Goal: Task Accomplishment & Management: Complete application form

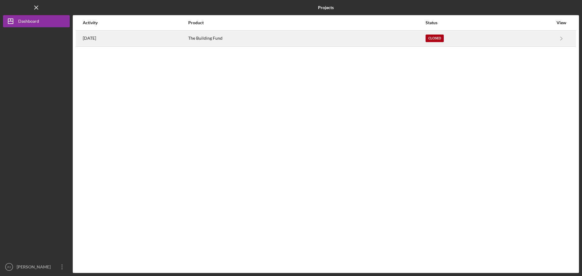
click at [443, 35] on div "Closed" at bounding box center [434, 39] width 18 height 8
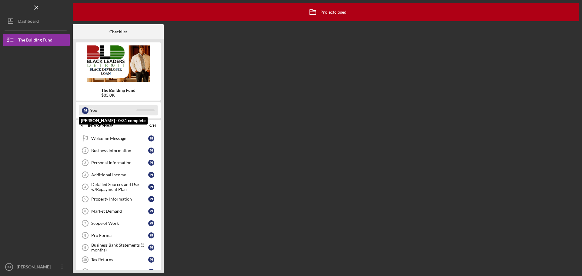
click at [100, 111] on div "You" at bounding box center [113, 110] width 46 height 10
click at [101, 138] on div "Welcome Message" at bounding box center [119, 138] width 57 height 5
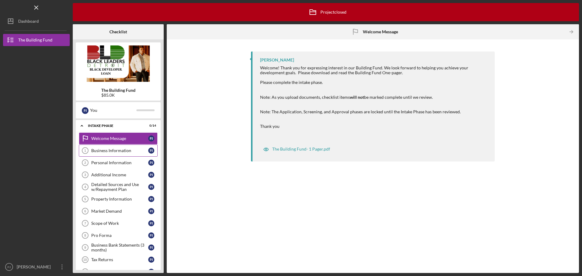
click at [98, 152] on div "Business Information" at bounding box center [119, 150] width 57 height 5
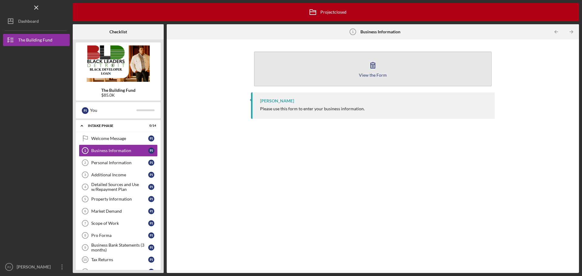
click at [375, 68] on icon "button" at bounding box center [372, 65] width 15 height 15
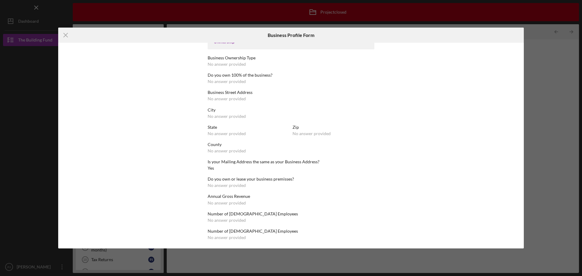
scroll to position [213, 0]
click at [65, 35] on line at bounding box center [66, 35] width 4 height 4
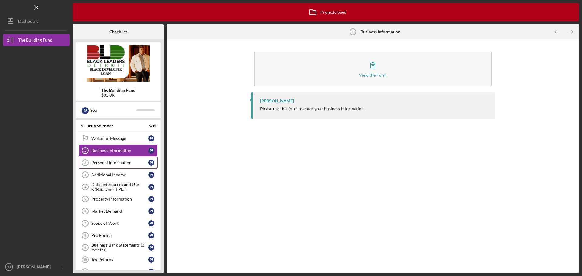
click at [101, 159] on link "Personal Information 2 Personal Information [PERSON_NAME]" at bounding box center [118, 163] width 79 height 12
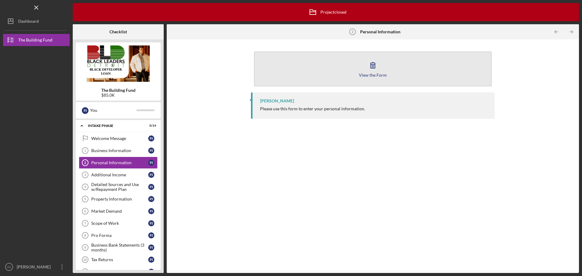
click at [370, 69] on icon "button" at bounding box center [372, 65] width 15 height 15
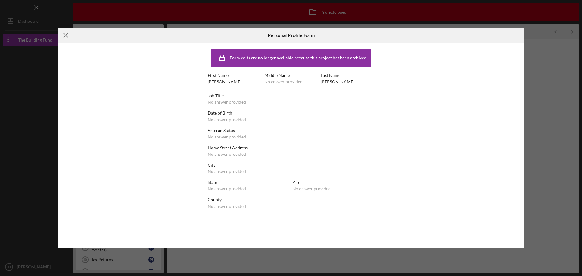
click at [67, 34] on line at bounding box center [66, 35] width 4 height 4
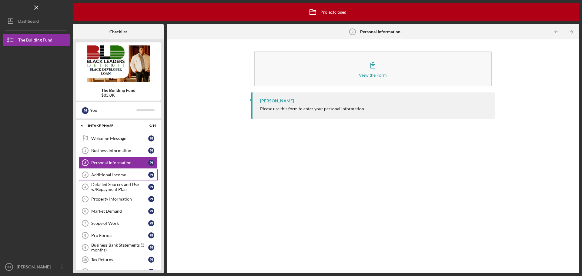
click at [98, 174] on div "Additional Income" at bounding box center [119, 174] width 57 height 5
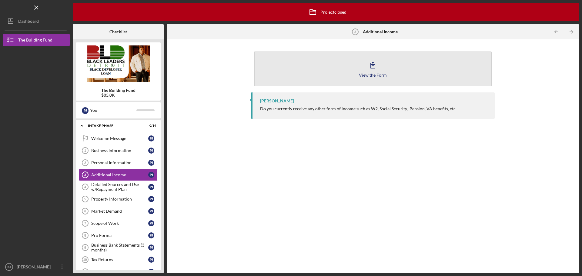
click at [366, 73] on div "View the Form" at bounding box center [373, 75] width 28 height 5
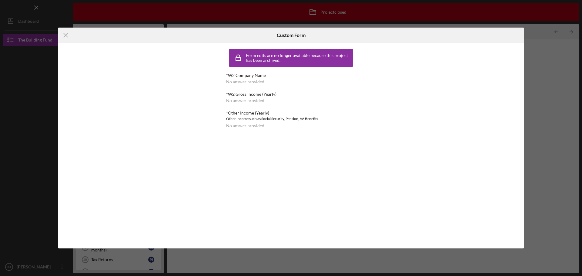
click at [263, 55] on div "Form edits are no longer available because this project has been archived." at bounding box center [298, 58] width 105 height 10
click at [66, 37] on icon "Icon/Menu Close" at bounding box center [65, 35] width 15 height 15
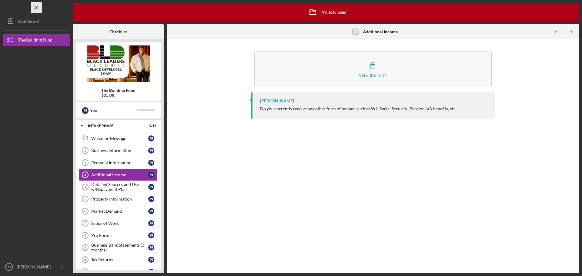
click at [38, 8] on icon "Icon/Menu Close" at bounding box center [37, 8] width 14 height 14
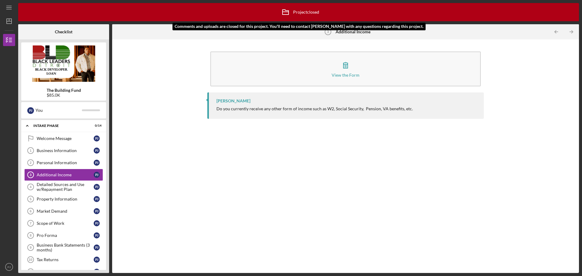
click at [38, 8] on div "Icon/Archived Project closed Icon/Info" at bounding box center [298, 12] width 560 height 18
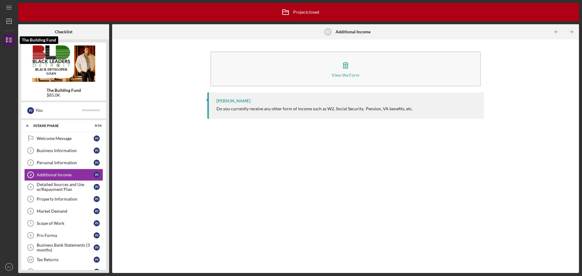
click at [8, 40] on icon "button" at bounding box center [9, 39] width 15 height 15
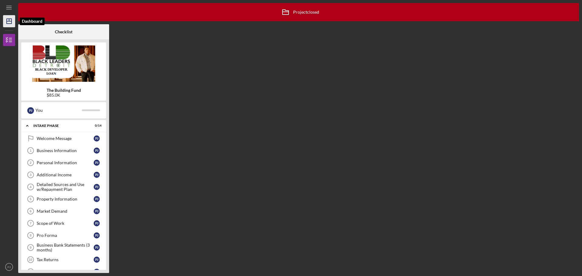
click at [10, 21] on line "button" at bounding box center [9, 21] width 5 height 0
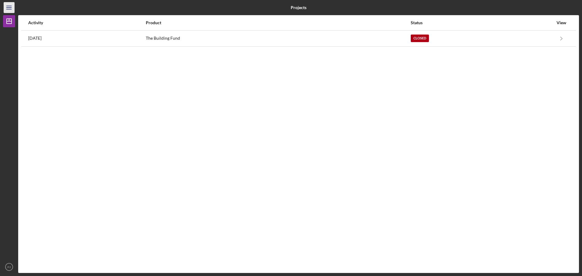
click at [9, 9] on line "button" at bounding box center [8, 9] width 5 height 0
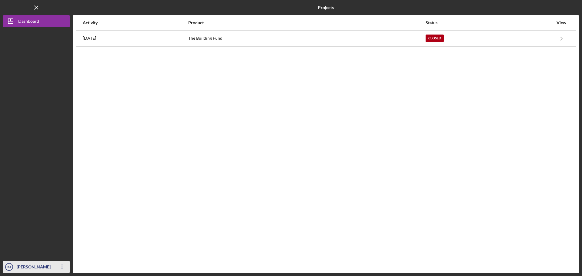
click at [46, 269] on div "[PERSON_NAME]" at bounding box center [34, 268] width 39 height 14
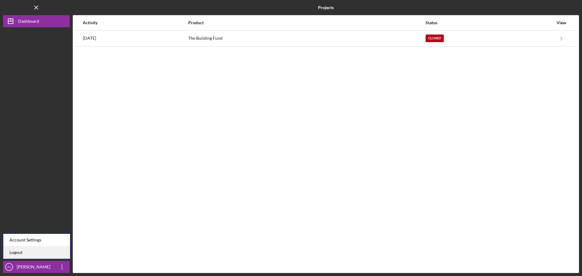
click at [40, 250] on link "Logout" at bounding box center [36, 252] width 67 height 12
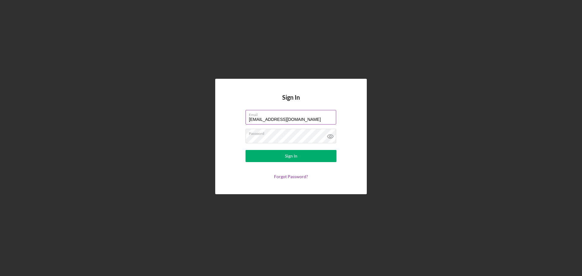
click at [308, 111] on label "Email" at bounding box center [292, 113] width 87 height 7
click at [308, 111] on input "[EMAIL_ADDRESS][DOMAIN_NAME]" at bounding box center [290, 117] width 91 height 15
click at [308, 115] on label "Email" at bounding box center [292, 113] width 87 height 7
click at [308, 115] on input "[EMAIL_ADDRESS][DOMAIN_NAME]" at bounding box center [290, 117] width 91 height 15
click at [291, 118] on input "[EMAIL_ADDRESS][DOMAIN_NAME]" at bounding box center [290, 117] width 91 height 15
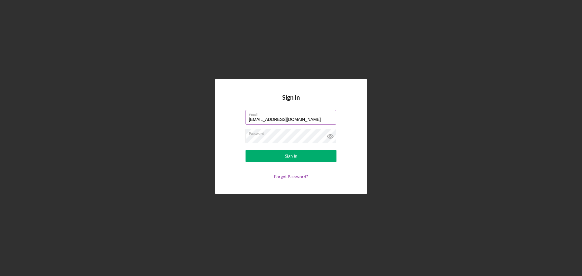
type input "[EMAIL_ADDRESS][DOMAIN_NAME]"
click at [329, 137] on icon at bounding box center [330, 136] width 2 height 2
click at [275, 157] on button "Sign In" at bounding box center [290, 156] width 91 height 12
